Goal: Browse casually

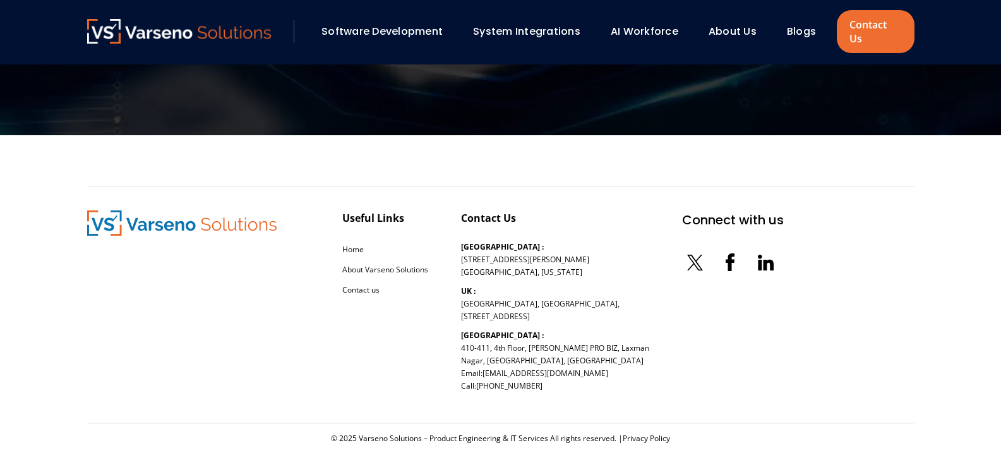
scroll to position [4152, 0]
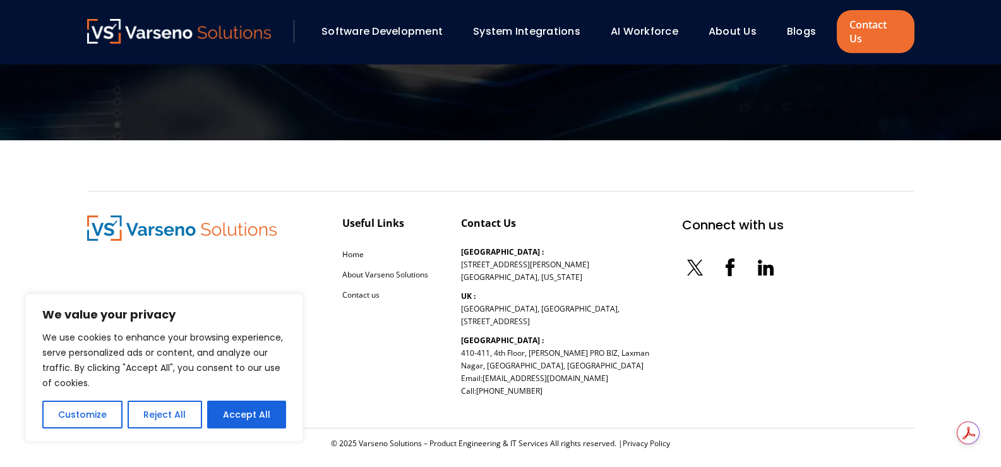
click at [158, 215] on img at bounding box center [182, 227] width 190 height 25
click at [142, 220] on img at bounding box center [182, 227] width 190 height 25
click at [142, 215] on img at bounding box center [182, 227] width 190 height 25
click at [251, 413] on button "Accept All" at bounding box center [246, 415] width 79 height 28
checkbox input "true"
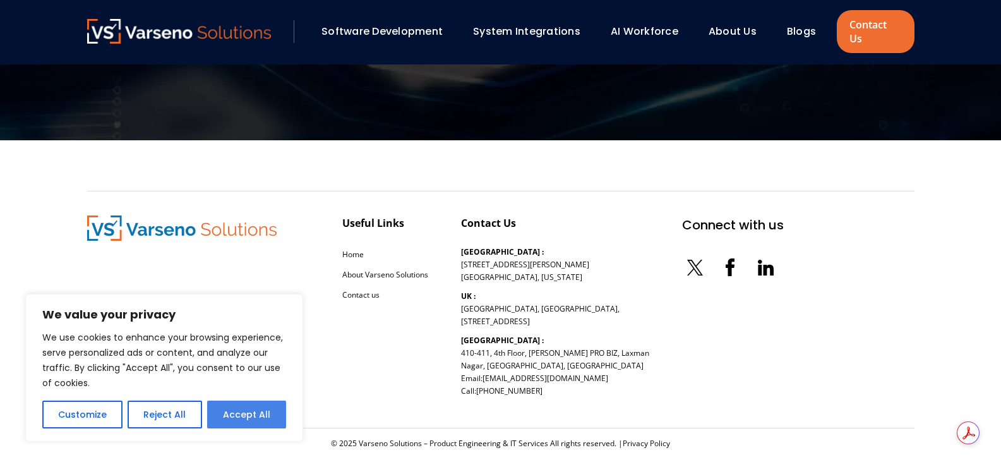
checkbox input "true"
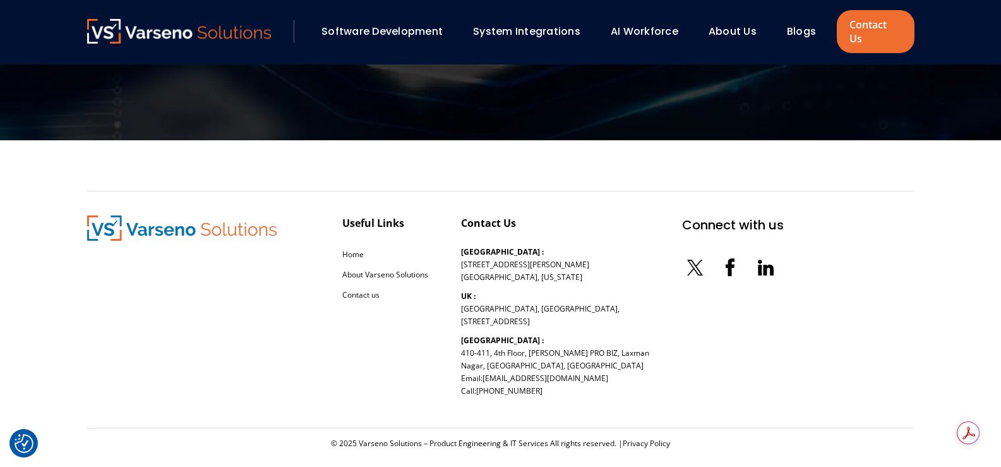
scroll to position [0, 0]
click at [159, 216] on img at bounding box center [182, 227] width 190 height 25
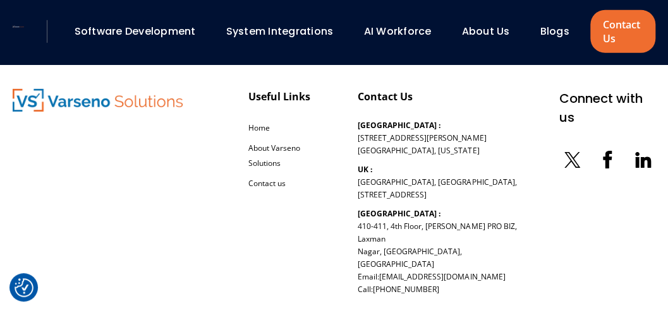
scroll to position [3608, 0]
